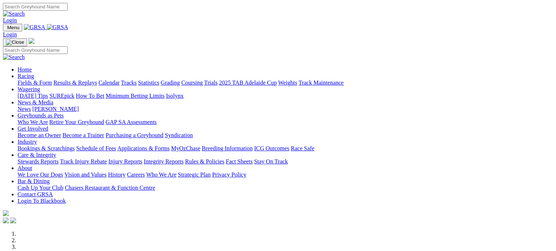
click at [27, 80] on link "Fields & Form" at bounding box center [35, 83] width 34 height 6
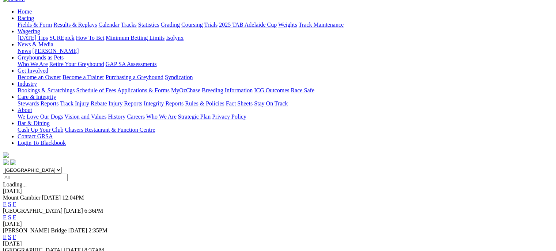
scroll to position [73, 0]
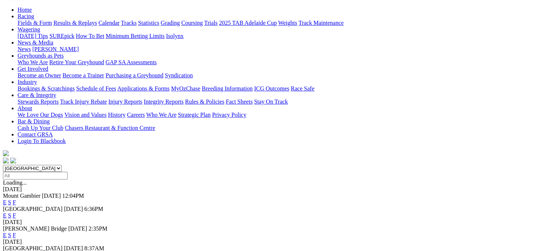
click at [16, 213] on link "F" at bounding box center [14, 216] width 3 height 6
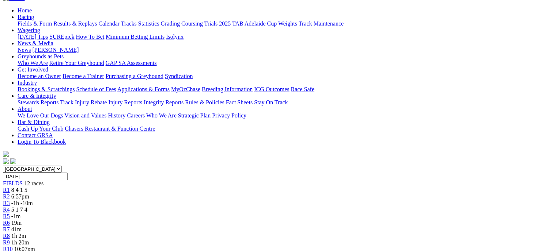
scroll to position [37, 0]
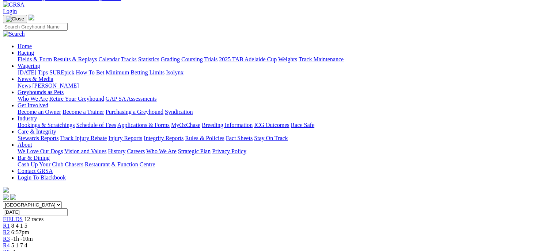
click at [180, 236] on div "R3 -1h -10m" at bounding box center [278, 239] width 550 height 7
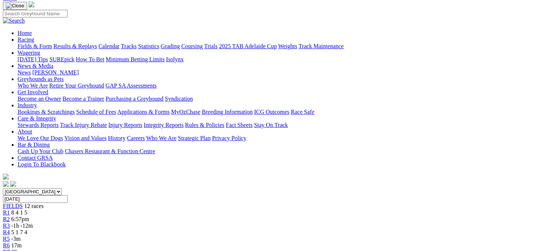
scroll to position [37, 0]
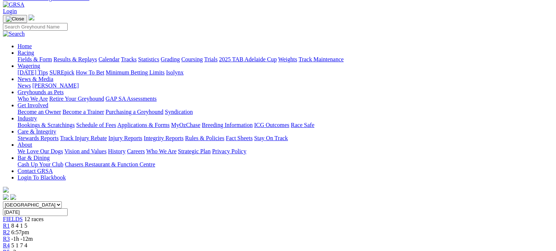
click at [23, 216] on span "FIELDS" at bounding box center [13, 219] width 20 height 6
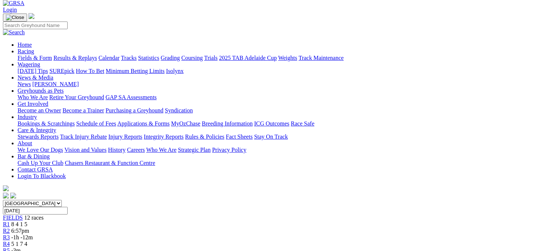
scroll to position [37, 0]
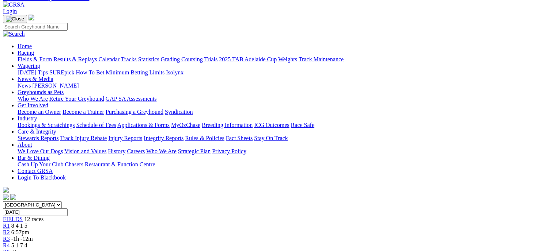
click at [10, 243] on span "R4" at bounding box center [6, 246] width 7 height 6
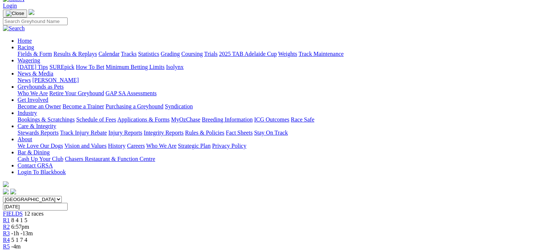
scroll to position [37, 0]
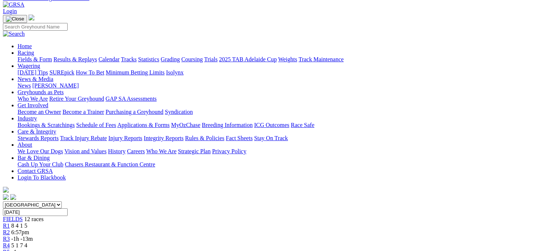
click at [10, 249] on span "R5" at bounding box center [6, 252] width 7 height 6
